Goal: Use online tool/utility: Use online tool/utility

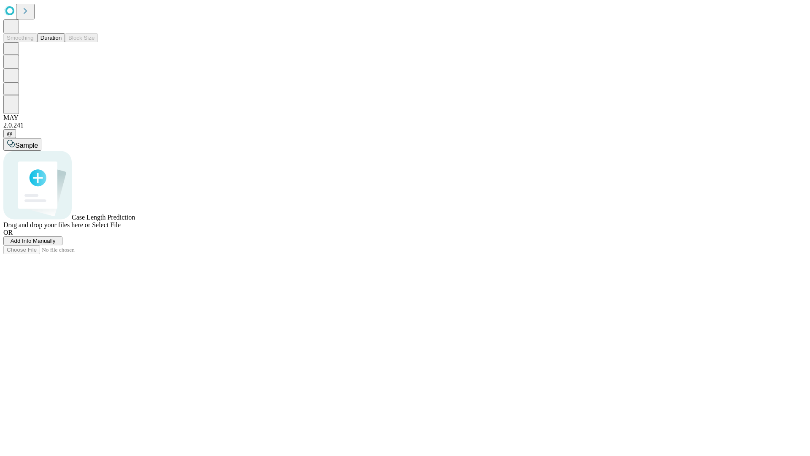
click at [56, 244] on span "Add Info Manually" at bounding box center [33, 241] width 45 height 6
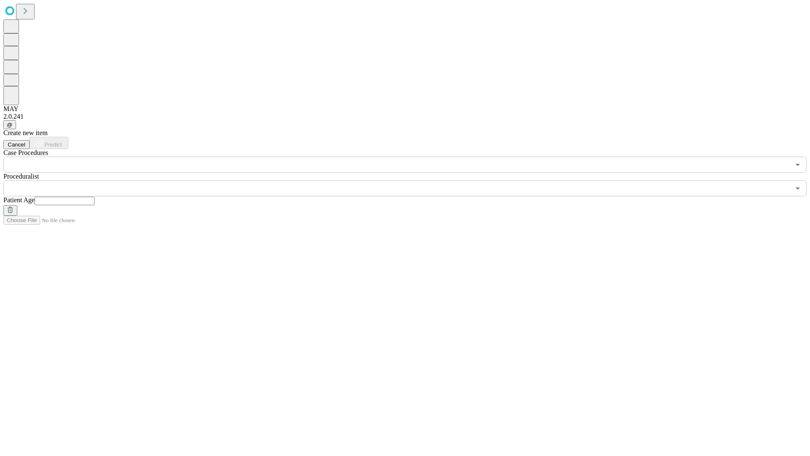
click at [95, 197] on input "text" at bounding box center [65, 201] width 60 height 8
type input "**"
click at [411, 180] on input "text" at bounding box center [396, 188] width 787 height 16
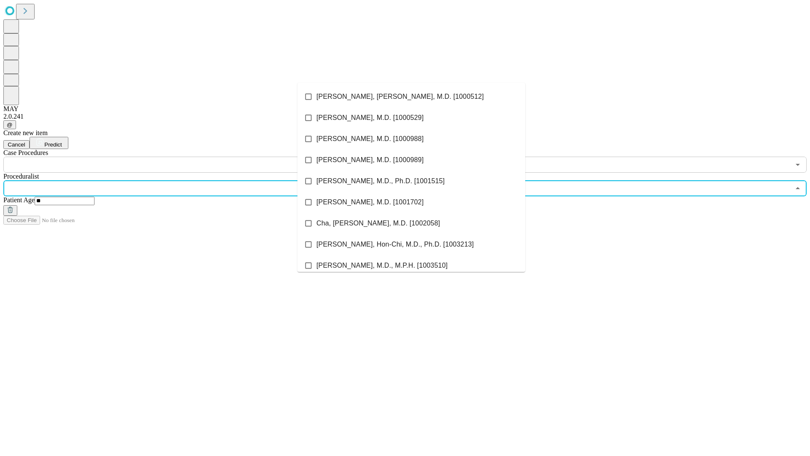
click at [411, 97] on li "[PERSON_NAME], [PERSON_NAME], M.D. [1000512]" at bounding box center [412, 96] width 228 height 21
click at [177, 157] on input "text" at bounding box center [396, 165] width 787 height 16
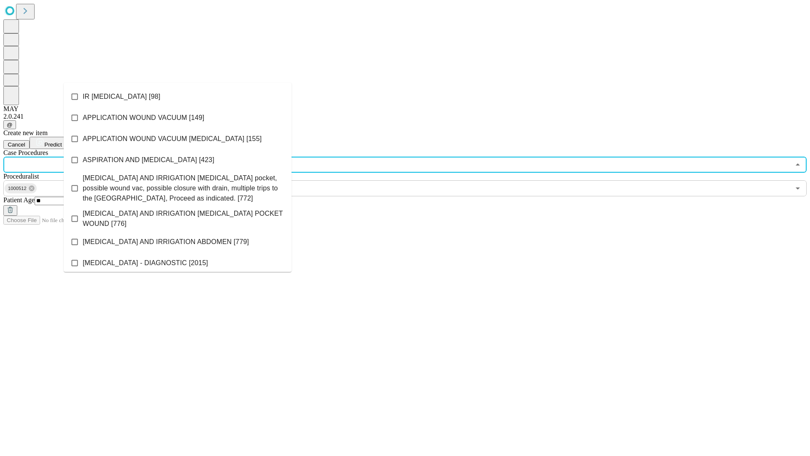
click at [178, 97] on li "IR [MEDICAL_DATA] [98]" at bounding box center [178, 96] width 228 height 21
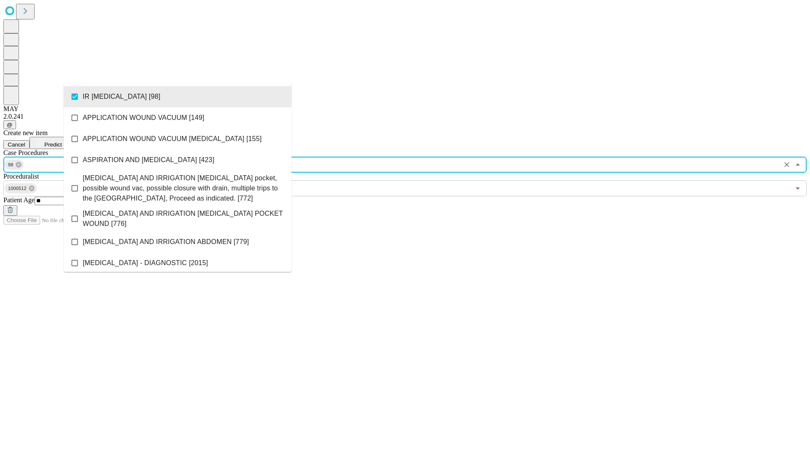
click at [62, 141] on span "Predict" at bounding box center [52, 144] width 17 height 6
